Goal: Task Accomplishment & Management: Use online tool/utility

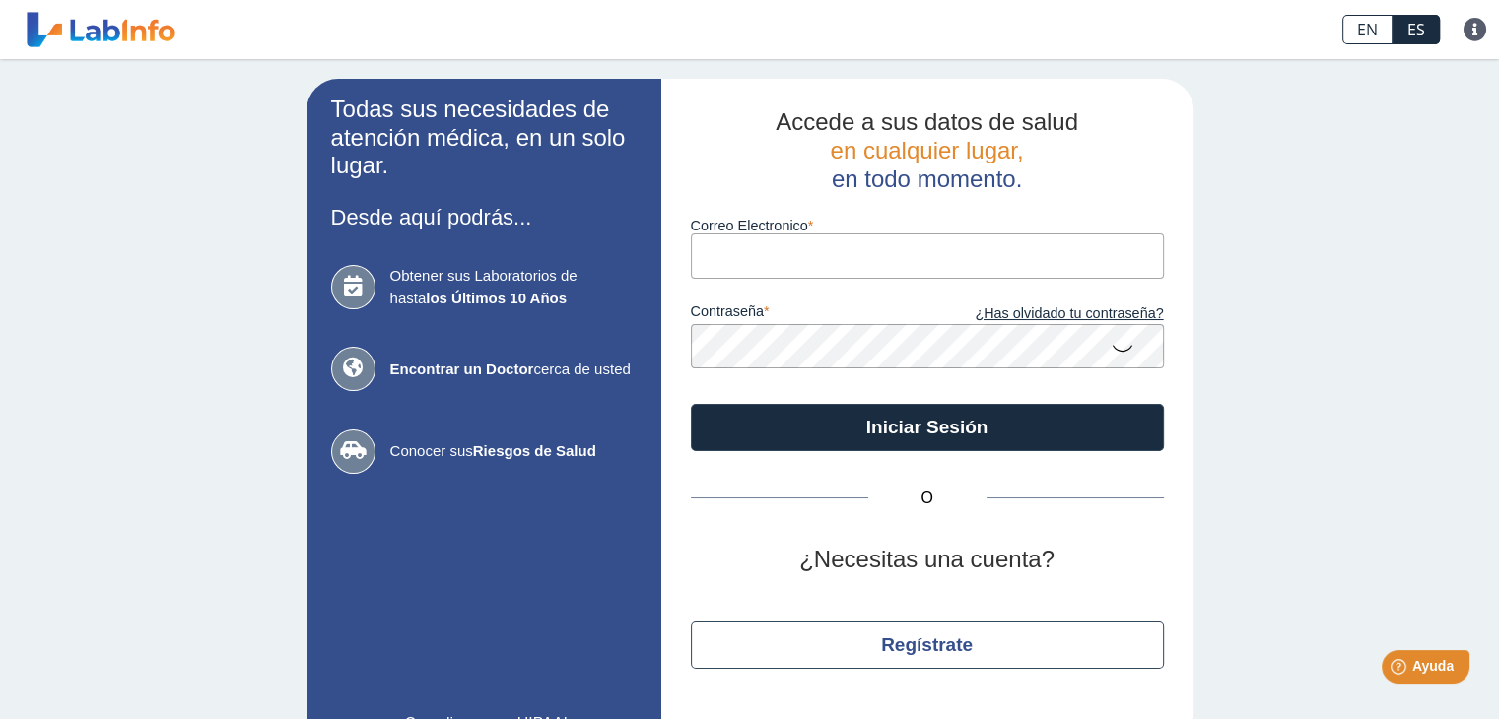
click at [891, 270] on input "Correo Electronico" at bounding box center [927, 256] width 473 height 44
type input "heclisse04@gmail.com"
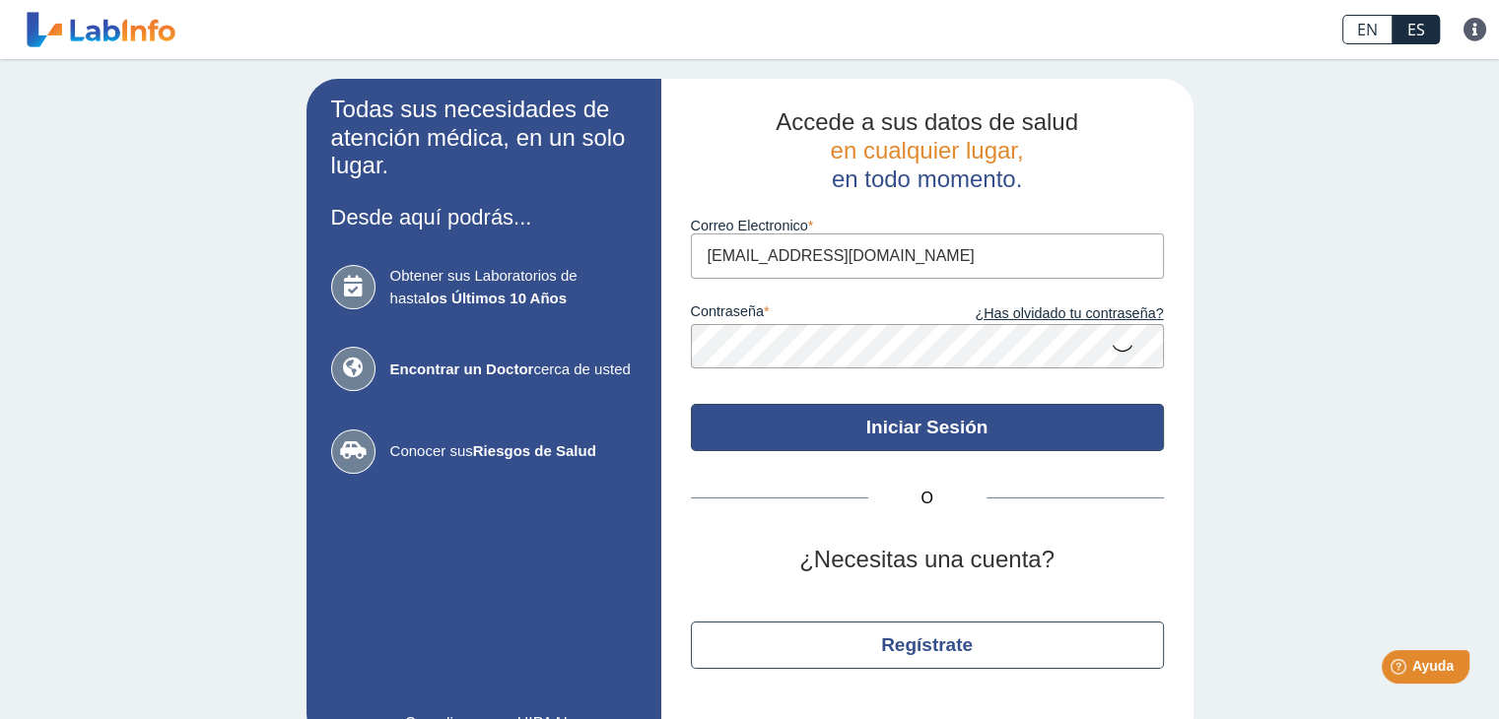
click at [846, 413] on button "Iniciar Sesión" at bounding box center [927, 427] width 473 height 47
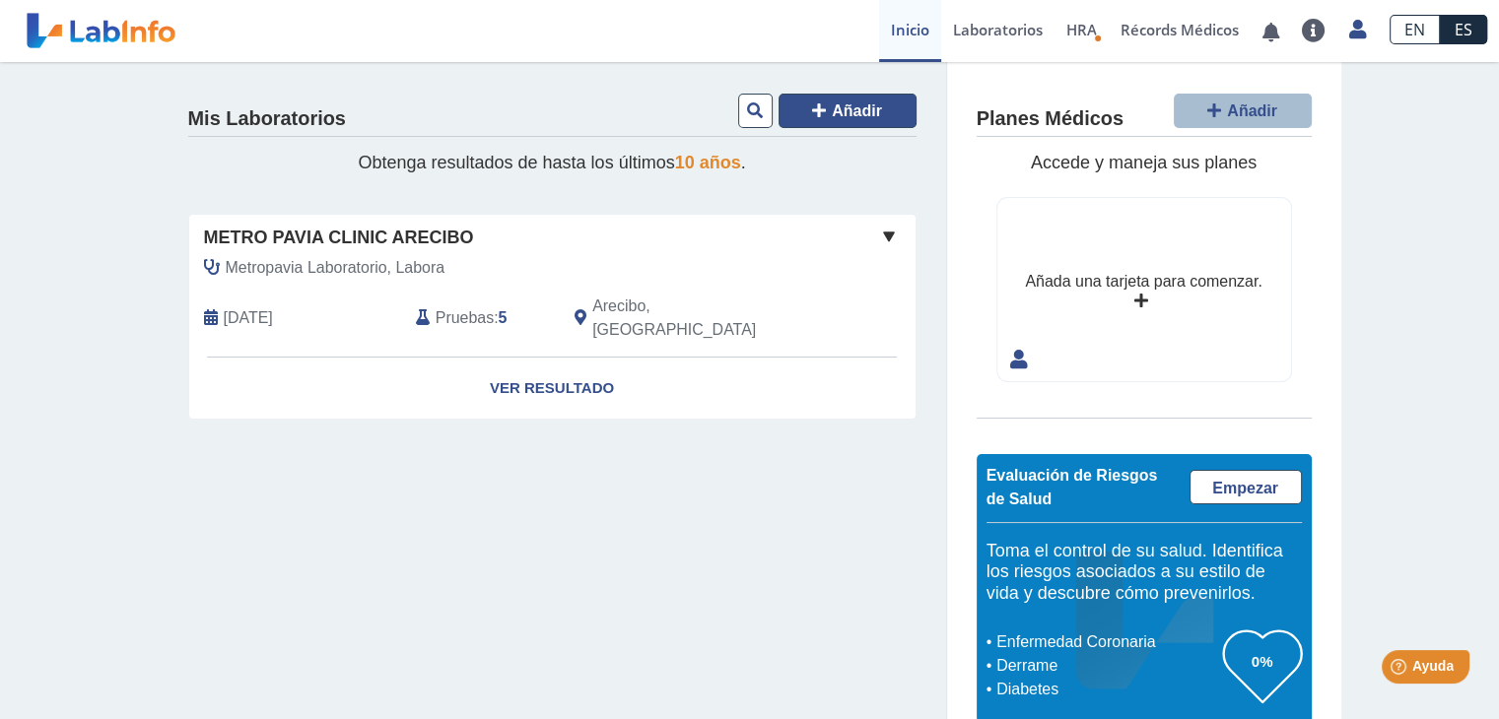
click at [838, 116] on span "Añadir" at bounding box center [857, 110] width 50 height 17
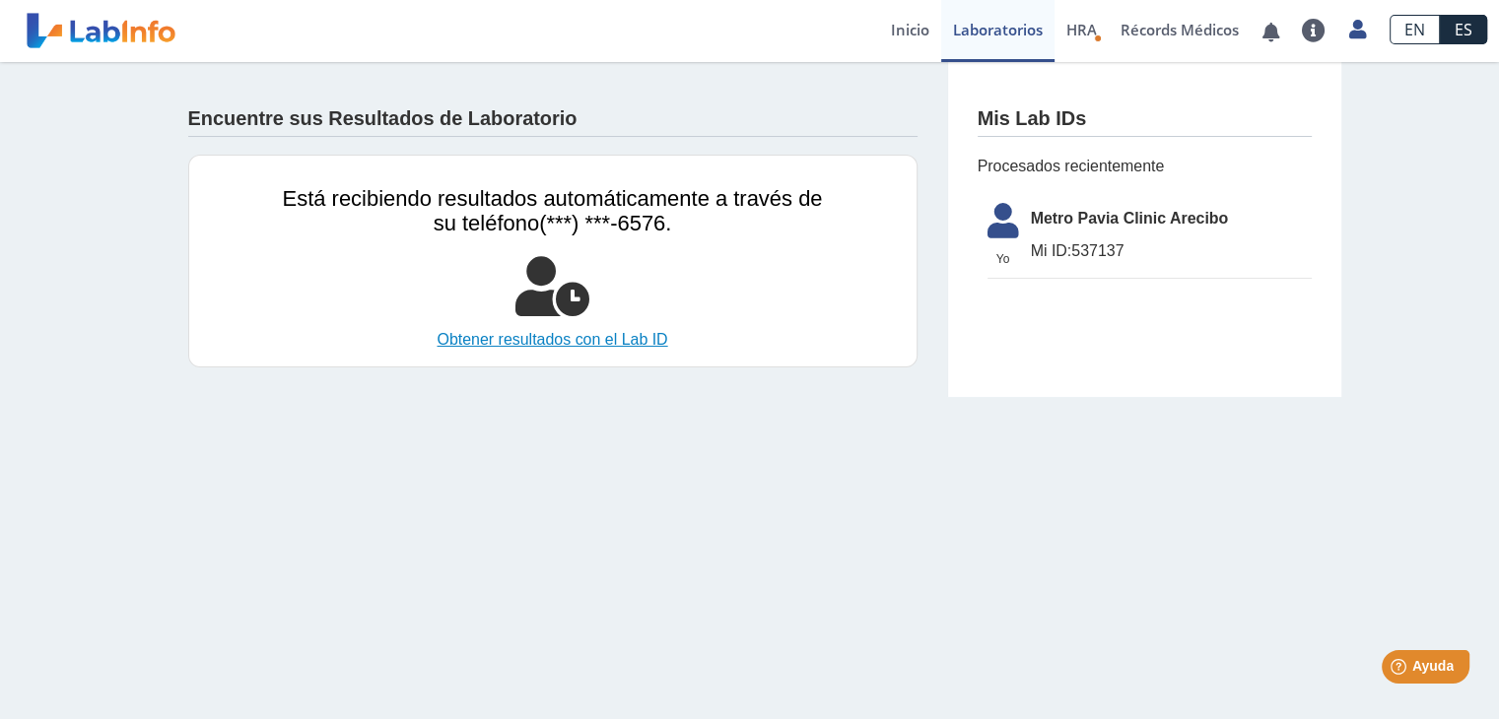
click at [583, 339] on link "Obtener resultados con el Lab ID" at bounding box center [553, 340] width 540 height 24
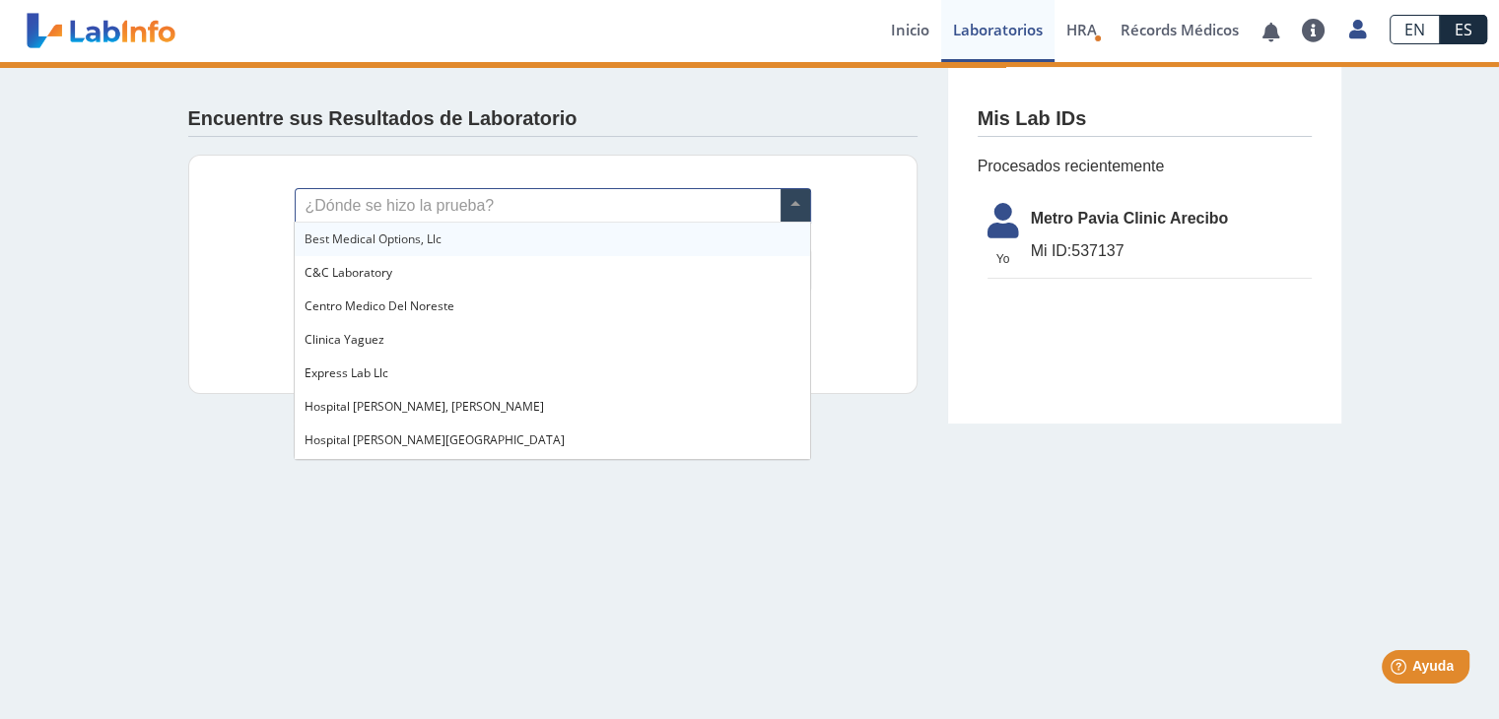
click at [564, 217] on input "text" at bounding box center [553, 206] width 514 height 34
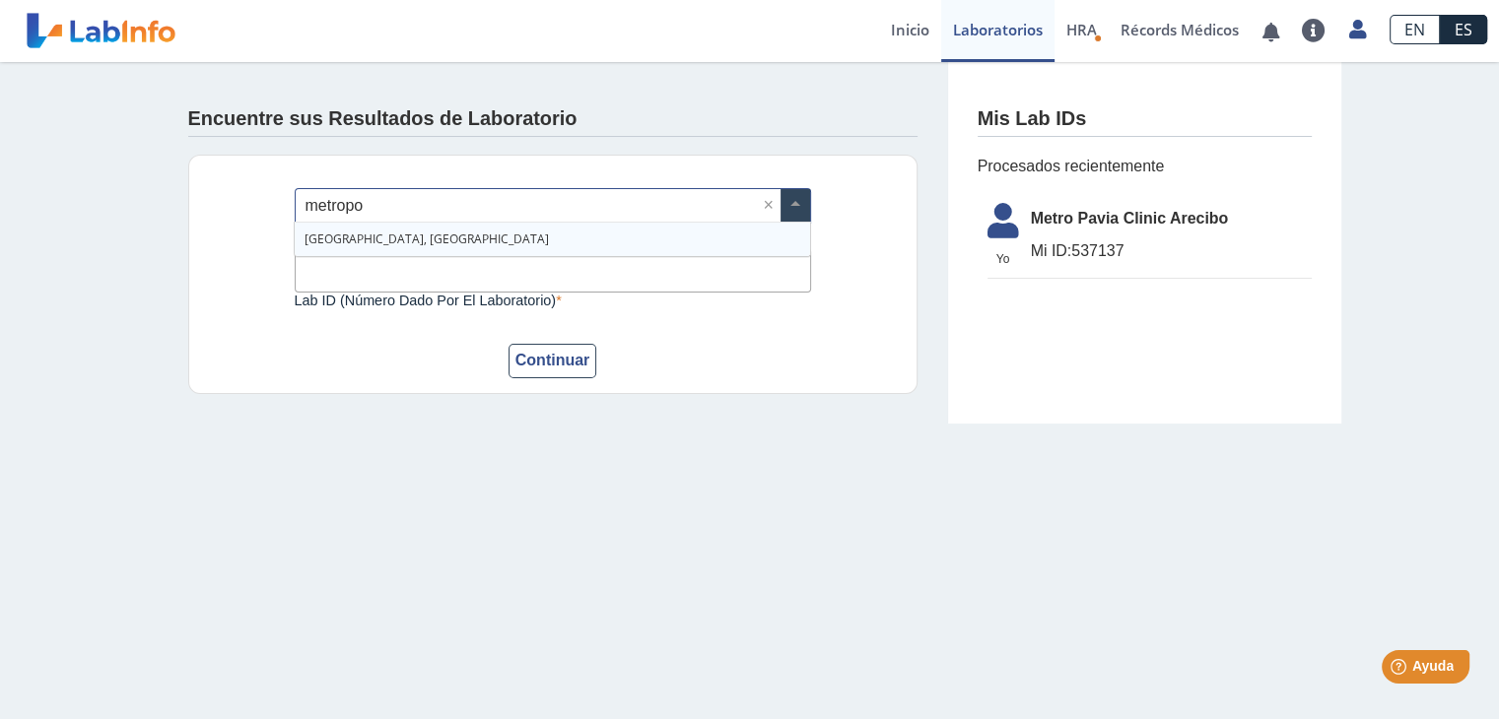
type input "metropol"
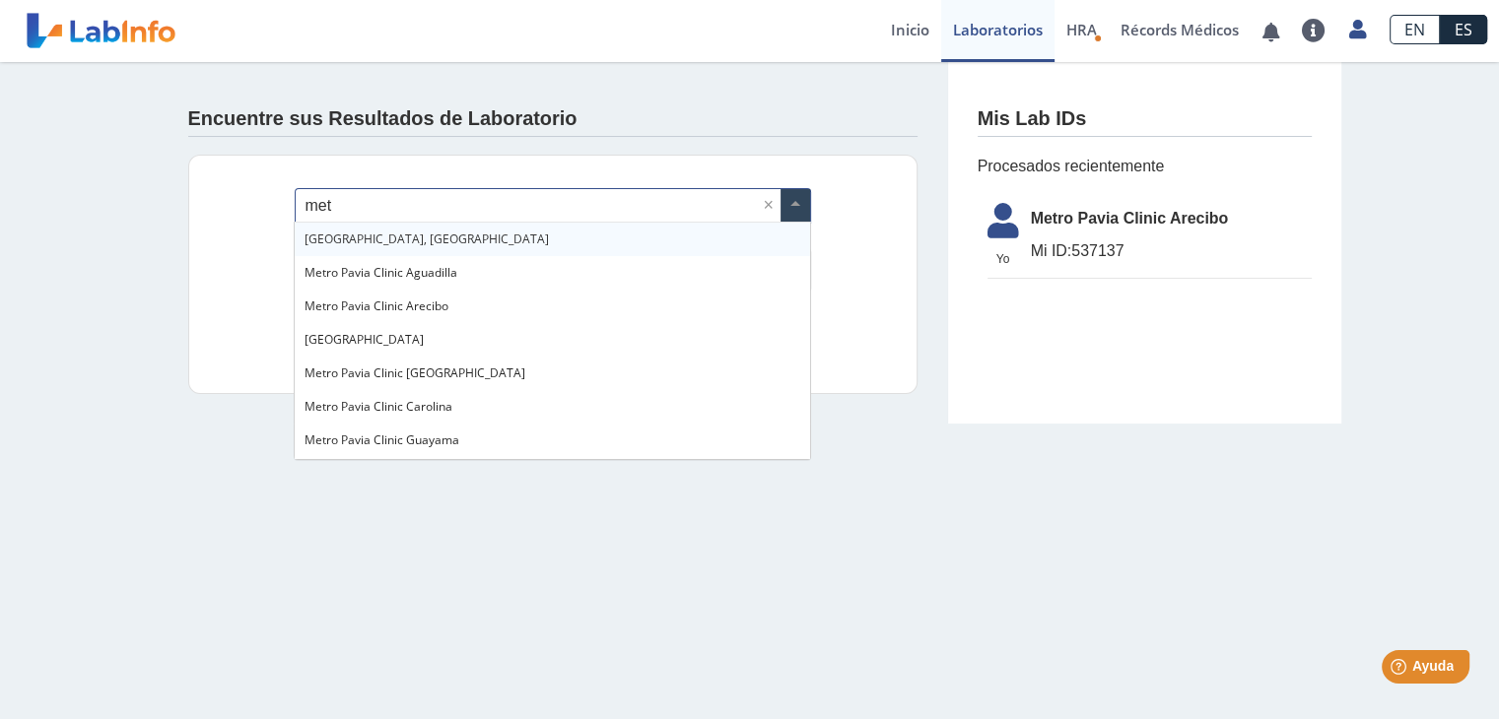
type input "metr"
click at [630, 307] on div "Metro Pavia Clinic Arecibo" at bounding box center [552, 307] width 514 height 34
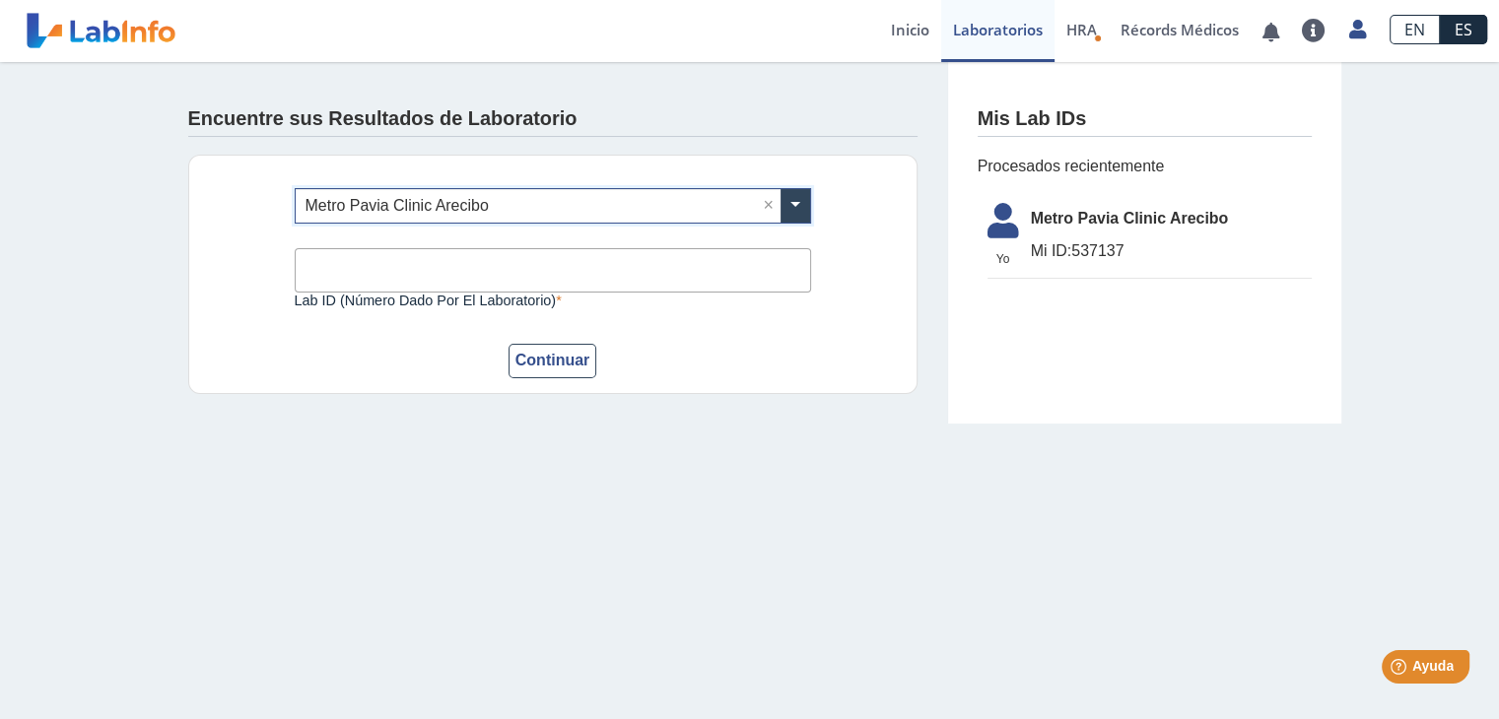
click at [556, 271] on input "Lab ID (número dado por el laboratorio)" at bounding box center [553, 270] width 516 height 44
type input "537137"
click at [554, 356] on button "Continuar" at bounding box center [552, 361] width 89 height 34
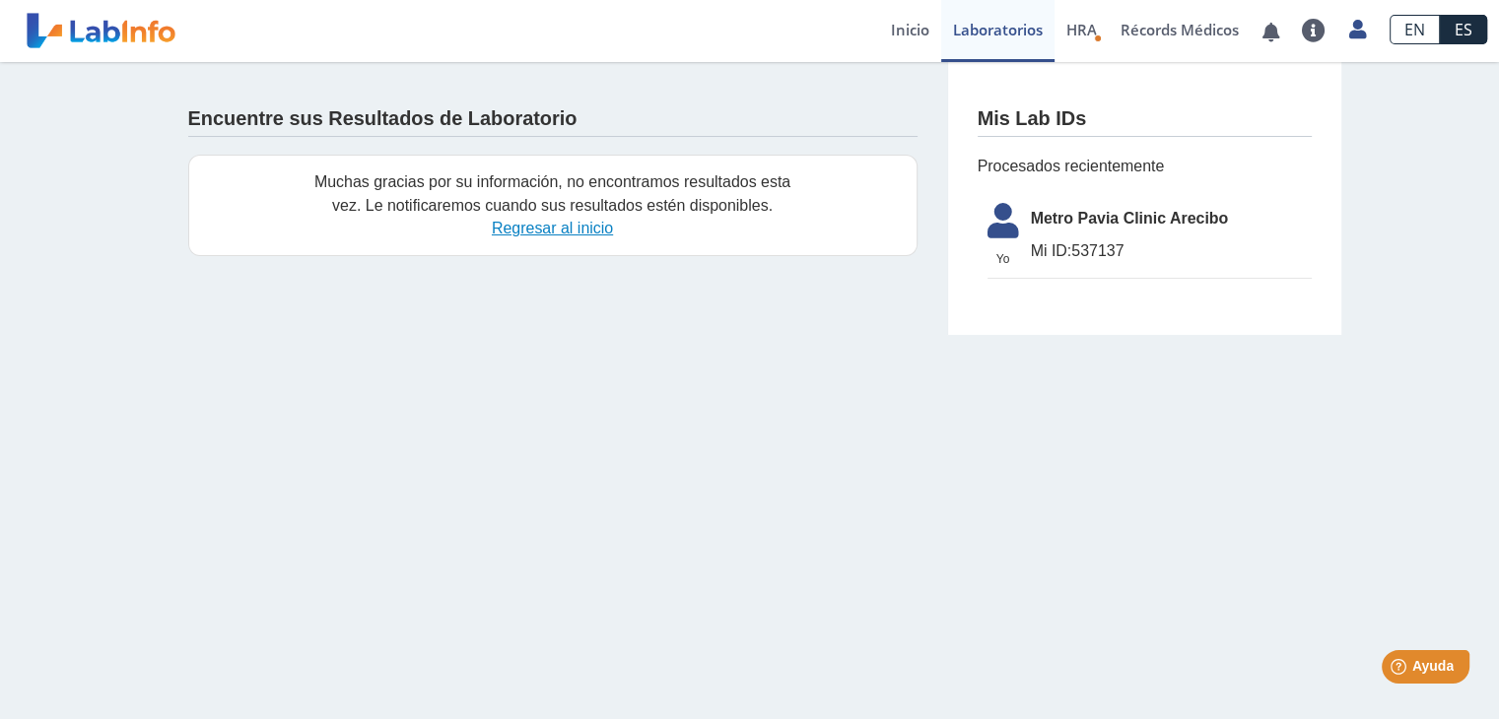
click at [573, 222] on link "Regresar al inicio" at bounding box center [552, 228] width 121 height 17
